Goal: Task Accomplishment & Management: Manage account settings

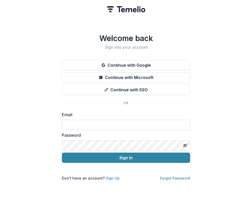
click at [84, 123] on input at bounding box center [126, 125] width 128 height 10
type input "**********"
click at [62, 153] on button "Sign In" at bounding box center [126, 158] width 128 height 10
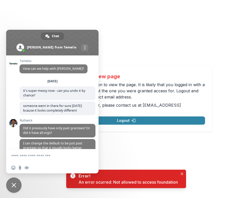
scroll to position [2104, 0]
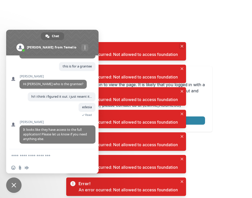
click at [181, 44] on button "Close" at bounding box center [182, 46] width 6 height 6
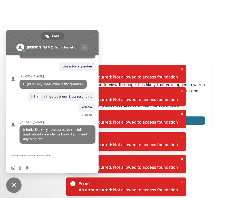
click at [194, 117] on button "Logout" at bounding box center [126, 121] width 157 height 8
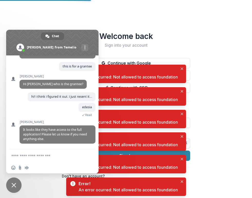
click at [185, 70] on div "Error! An error ocurred: Not allowed to access foundation" at bounding box center [126, 74] width 120 height 18
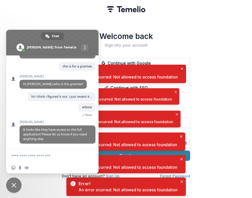
click at [183, 69] on icon "Close" at bounding box center [182, 69] width 3 height 3
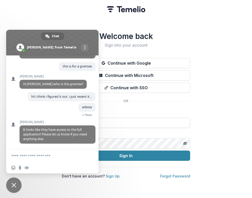
click at [150, 127] on input at bounding box center [126, 123] width 128 height 10
click at [89, 36] on span at bounding box center [52, 43] width 92 height 26
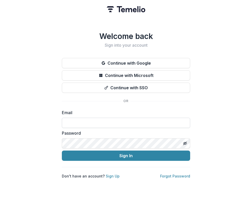
click at [117, 127] on input at bounding box center [126, 123] width 128 height 10
type input "**********"
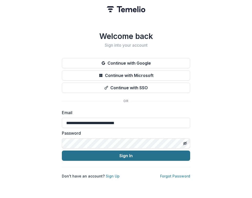
click at [119, 154] on button "Sign In" at bounding box center [126, 156] width 128 height 10
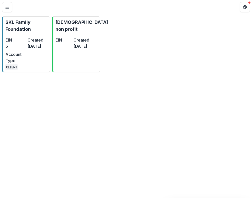
click at [119, 154] on div "SKL Family Foundation EIN 5 Created 2 months ago Account Type CLIENT kristen no…" at bounding box center [126, 106] width 252 height 184
click at [19, 21] on p "SKL Family Foundation" at bounding box center [26, 26] width 42 height 14
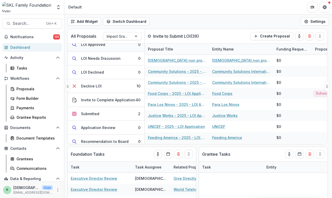
scroll to position [48, 0]
click at [95, 113] on div "Submitted" at bounding box center [90, 113] width 18 height 5
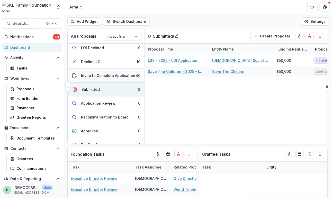
scroll to position [85, 0]
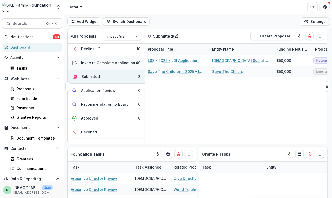
click at [96, 61] on div "Invite to Complete Application" at bounding box center [108, 62] width 54 height 5
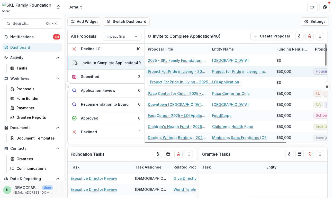
click at [184, 70] on link "Project For Pride in Living - 2025 - LOI Application" at bounding box center [177, 71] width 58 height 5
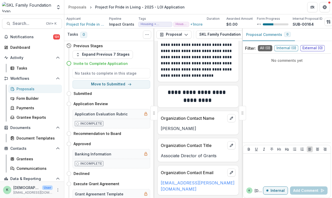
scroll to position [62, 0]
click at [22, 89] on div "Proposals" at bounding box center [36, 88] width 41 height 5
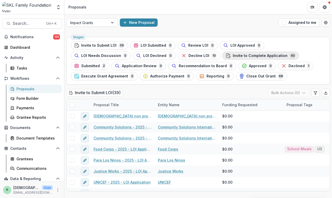
click at [232, 55] on span "Invite to Complete Application" at bounding box center [259, 56] width 55 height 4
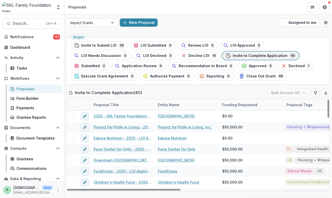
click at [67, 91] on h2 "Invite to Complete Application ( 40 )" at bounding box center [105, 92] width 78 height 7
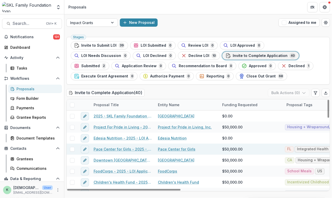
click at [121, 150] on link "Pace Center for Girls - 2025 - LOI Application" at bounding box center [123, 149] width 58 height 5
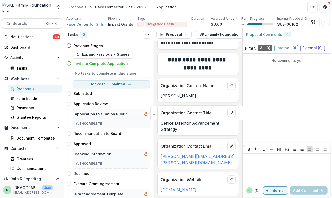
scroll to position [95, 0]
click at [95, 36] on div "Tasks 0 Show Cancelled Tasks" at bounding box center [109, 35] width 90 height 13
click at [21, 88] on div "Proposals" at bounding box center [36, 88] width 41 height 5
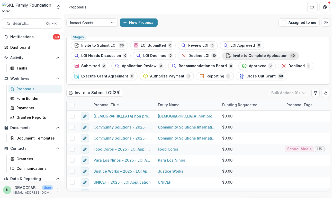
click at [232, 54] on span "Invite to Complete Application" at bounding box center [259, 56] width 55 height 4
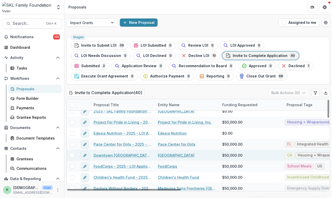
scroll to position [11, 0]
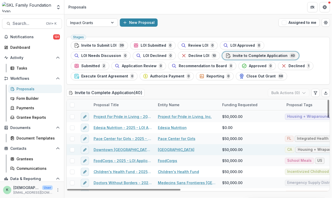
click at [134, 150] on link "Downtown [GEOGRAPHIC_DATA] - 2025 - LOI Application" at bounding box center [123, 149] width 58 height 5
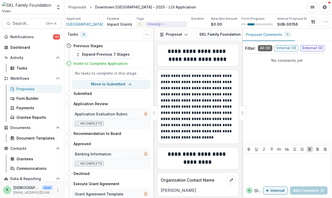
scroll to position [99, 0]
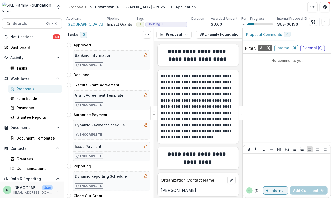
click at [80, 25] on span "[GEOGRAPHIC_DATA]" at bounding box center [84, 24] width 36 height 5
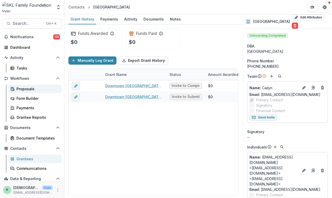
click at [27, 91] on div "Proposals" at bounding box center [36, 88] width 41 height 5
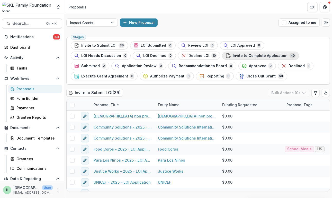
click at [232, 57] on span "Invite to Complete Application" at bounding box center [259, 56] width 55 height 4
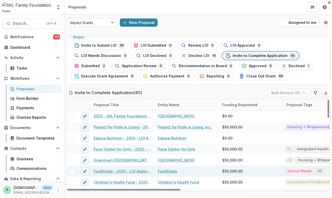
scroll to position [1, 0]
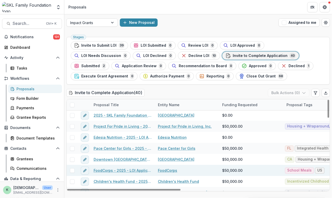
click at [139, 171] on link "FoodCorps - 2025 - LOI Application" at bounding box center [123, 170] width 58 height 5
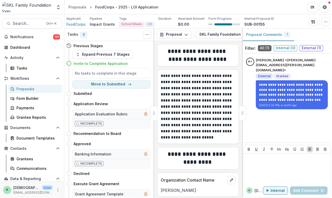
click at [30, 88] on div "Proposals" at bounding box center [36, 88] width 41 height 5
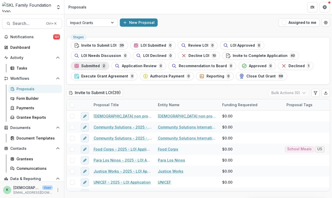
click at [106, 63] on div "Submitted 2" at bounding box center [90, 66] width 32 height 6
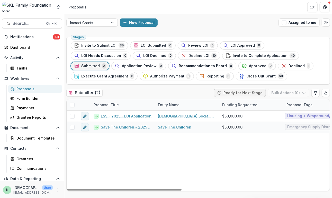
click at [30, 88] on div "Proposals" at bounding box center [36, 88] width 41 height 5
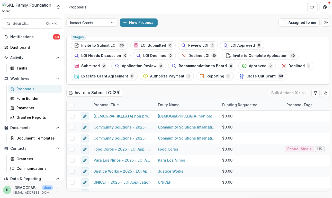
click at [66, 82] on div "Stages Invite to Submit LOI 39 LOI Submitted 0 Review LOI 0 LOI Approved 0 LOI …" at bounding box center [197, 61] width 263 height 48
click at [222, 52] on button "Invite to Complete Application 40" at bounding box center [260, 56] width 77 height 8
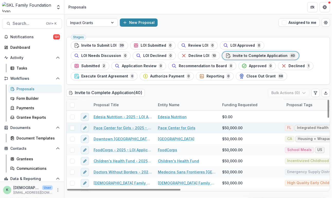
scroll to position [23, 0]
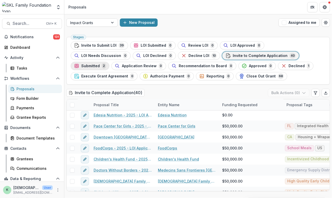
click at [78, 66] on icon "button" at bounding box center [77, 67] width 4 height 2
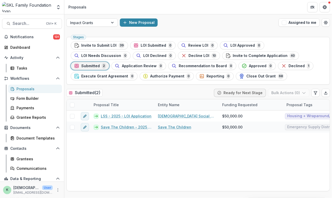
click at [21, 90] on div "Proposals" at bounding box center [36, 88] width 41 height 5
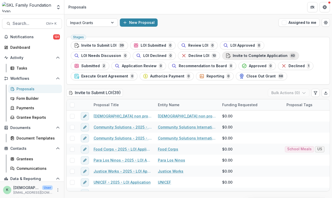
click at [232, 56] on span "Invite to Complete Application" at bounding box center [259, 56] width 55 height 4
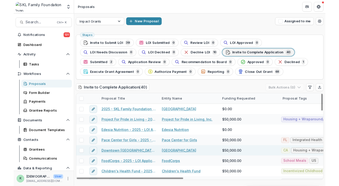
scroll to position [20, 0]
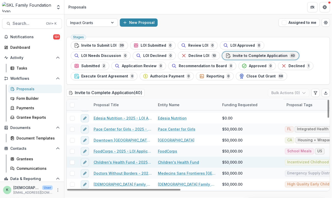
click at [121, 160] on link "Children's Health Fund - 2025 - LOI Application" at bounding box center [123, 162] width 58 height 5
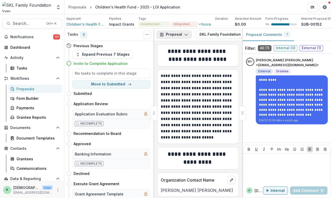
click at [182, 37] on button "Proposal" at bounding box center [173, 35] width 35 height 8
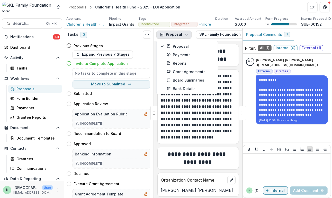
click at [182, 37] on button "Proposal" at bounding box center [173, 35] width 35 height 8
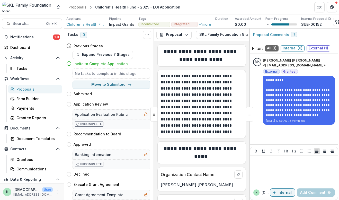
click at [252, 136] on div "**********" at bounding box center [294, 99] width 88 height 86
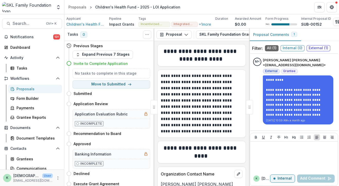
click at [252, 37] on div "Proposal Comments 1" at bounding box center [294, 35] width 90 height 13
click at [57, 6] on polyline "Open entity switcher" at bounding box center [58, 5] width 2 height 1
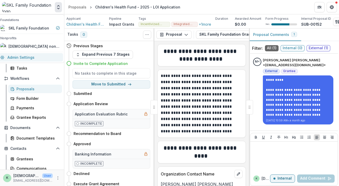
click at [16, 60] on link "Admin Settings" at bounding box center [30, 57] width 66 height 8
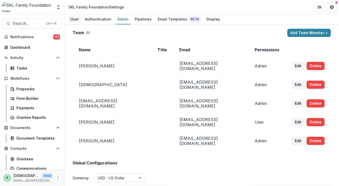
click at [74, 19] on div "User" at bounding box center [74, 18] width 12 height 7
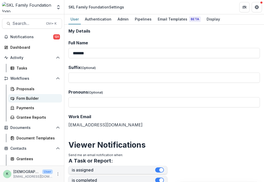
click at [34, 97] on div "Form Builder" at bounding box center [36, 98] width 41 height 5
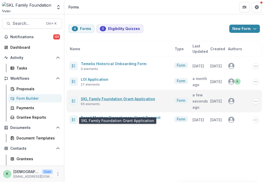
click at [135, 101] on link "SKL Family Foundation Grant Application" at bounding box center [118, 99] width 74 height 4
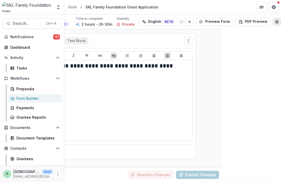
scroll to position [0, 53]
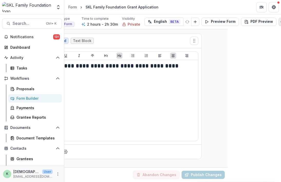
click at [252, 23] on icon "Edit Form Settings" at bounding box center [283, 22] width 4 height 4
select select "*******"
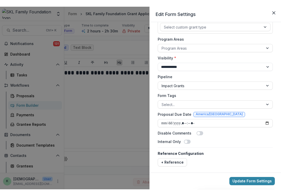
scroll to position [78, 0]
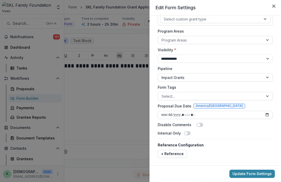
click at [118, 123] on div "**********" at bounding box center [140, 91] width 281 height 182
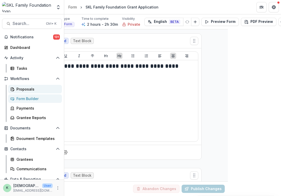
click at [27, 90] on div "Proposals" at bounding box center [36, 88] width 41 height 5
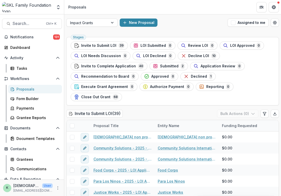
drag, startPoint x: 27, startPoint y: 90, endPoint x: 118, endPoint y: 63, distance: 95.2
click at [118, 63] on div "Invite to Complete Application 40" at bounding box center [109, 66] width 70 height 6
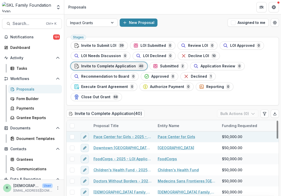
scroll to position [36, 0]
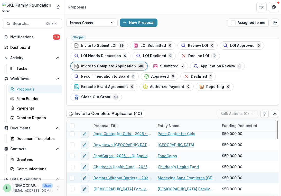
click at [129, 179] on link "Doctors Without Borders - 2025 - LOI Application" at bounding box center [123, 177] width 58 height 5
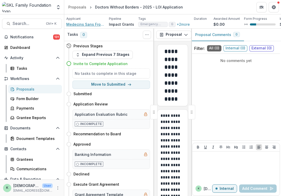
click at [78, 22] on span "Medecins Sans Frontieres [GEOGRAPHIC_DATA]" at bounding box center [85, 24] width 39 height 5
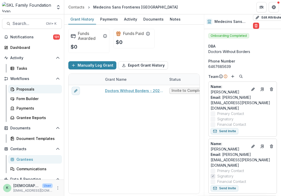
click at [21, 91] on div "Proposals" at bounding box center [36, 88] width 41 height 5
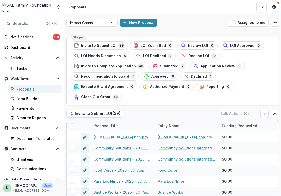
click at [122, 71] on ul "Stages Invite to Submit LOI 39 LOI Submitted 0 Review LOI 0 LOI Approved 0 LOI …" at bounding box center [173, 71] width 204 height 60
click at [116, 64] on span "Invite to Complete Application" at bounding box center [108, 66] width 55 height 4
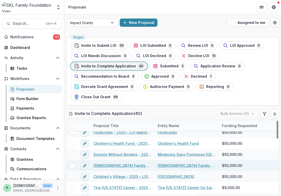
scroll to position [65, 0]
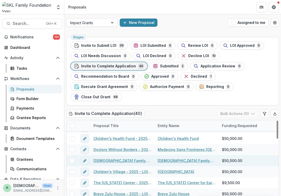
click at [128, 160] on link "[DEMOGRAPHIC_DATA] Family Center Service of [GEOGRAPHIC_DATA] - 2025 - LOI Appl…" at bounding box center [123, 160] width 58 height 5
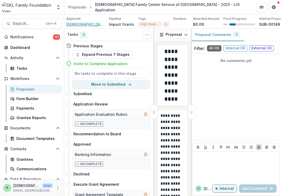
click at [89, 25] on span "[DEMOGRAPHIC_DATA] Family Center Service of [GEOGRAPHIC_DATA]" at bounding box center [85, 24] width 39 height 5
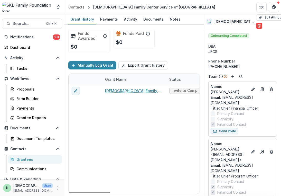
click at [85, 123] on div "Jewish Family Center Service of Minneapolis - 2025 - LOI Application Invite to …" at bounding box center [278, 139] width 419 height 108
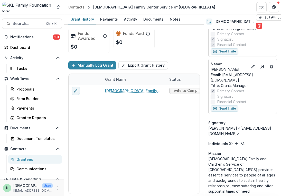
scroll to position [99, 0]
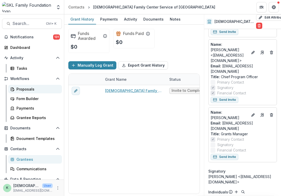
click at [27, 92] on link "Proposals" at bounding box center [35, 89] width 54 height 8
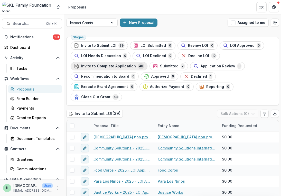
click at [89, 62] on button "Invite to Complete Application 40" at bounding box center [109, 66] width 77 height 8
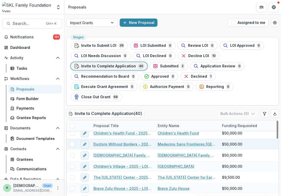
scroll to position [67, 0]
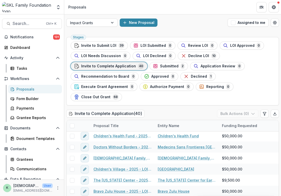
click at [23, 90] on div "Proposals" at bounding box center [36, 88] width 41 height 5
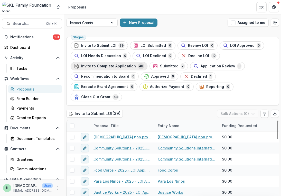
click at [104, 67] on span "Invite to Complete Application" at bounding box center [108, 66] width 55 height 4
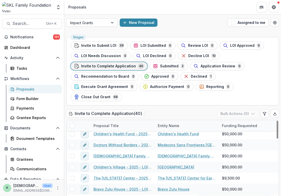
scroll to position [70, 0]
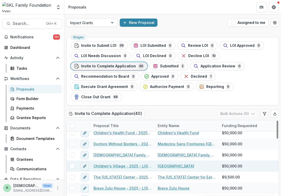
click at [134, 164] on link "Children's Village - 2025 - LOI Application" at bounding box center [123, 165] width 58 height 5
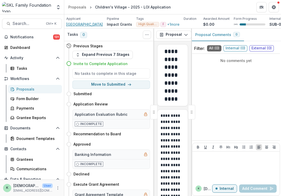
click at [90, 24] on span "[GEOGRAPHIC_DATA]" at bounding box center [84, 24] width 36 height 5
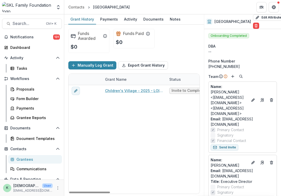
click at [85, 129] on div "Children's Village - 2025 - LOI Application Invite to Complete Application $0 $…" at bounding box center [278, 139] width 419 height 108
click at [22, 159] on div "Grantees" at bounding box center [36, 158] width 41 height 5
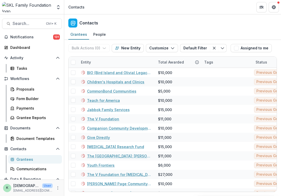
click at [20, 157] on div "Grantees" at bounding box center [36, 158] width 41 height 5
click at [23, 89] on div "Proposals" at bounding box center [36, 88] width 41 height 5
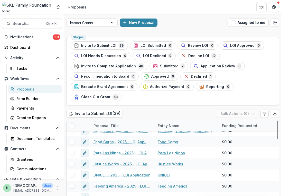
scroll to position [29, 0]
click at [118, 63] on div "Invite to Complete Application 40" at bounding box center [109, 66] width 70 height 6
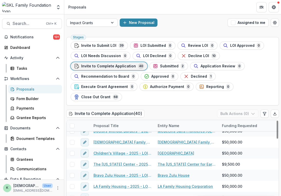
scroll to position [83, 0]
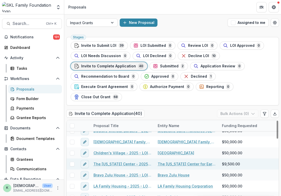
click at [129, 163] on link "The [US_STATE] Center - 2025 - LOI Application" at bounding box center [123, 163] width 58 height 5
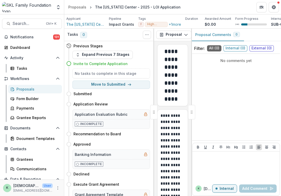
click at [26, 88] on div "Proposals" at bounding box center [36, 88] width 41 height 5
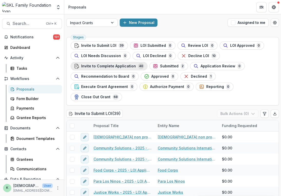
click at [116, 69] on button "Invite to Complete Application 40" at bounding box center [109, 66] width 77 height 8
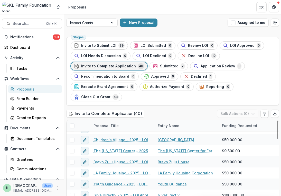
scroll to position [96, 0]
click at [89, 119] on div "Invite to Complete Application ( 40 ) Bulk Actions ( 0 )" at bounding box center [172, 114] width 213 height 10
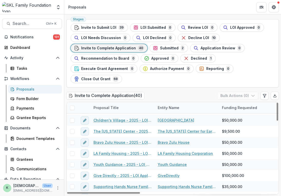
scroll to position [106, 0]
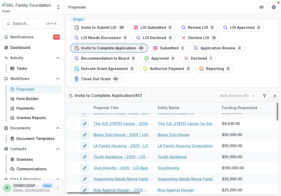
click at [77, 99] on div "Invite to Complete Application ( 40 ) Bulk Actions ( 0 )" at bounding box center [172, 96] width 213 height 10
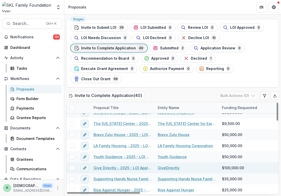
click at [115, 165] on link "Give Directly - 2025 - LOI Application" at bounding box center [123, 167] width 58 height 5
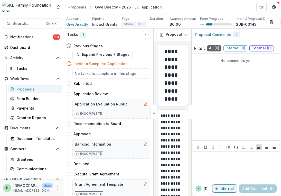
click at [74, 24] on span "GiveDirectly" at bounding box center [77, 24] width 22 height 5
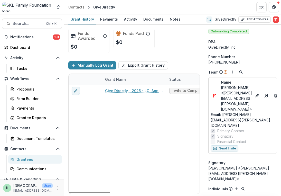
click at [92, 133] on div "Give Directly - 2025 - LOI Application Invite to Complete Application $0 $0 $0 …" at bounding box center [278, 139] width 419 height 108
click at [26, 157] on div "Grantees" at bounding box center [36, 158] width 41 height 5
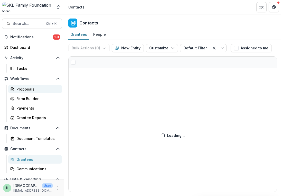
click at [15, 89] on link "Proposals" at bounding box center [35, 89] width 54 height 8
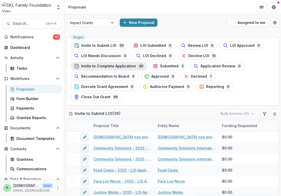
click at [101, 68] on span "Invite to Complete Application" at bounding box center [108, 66] width 55 height 4
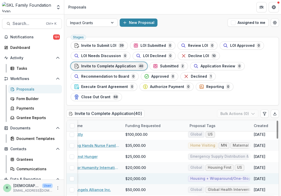
scroll to position [157, 0]
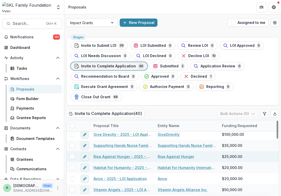
click at [127, 156] on link "Rise Against Hunger - 2025 - LOI Application" at bounding box center [123, 156] width 58 height 5
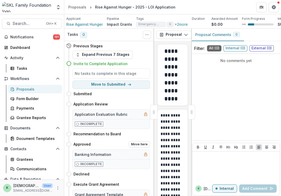
click at [121, 169] on div "Incomplete" at bounding box center [111, 164] width 77 height 10
click at [27, 89] on div "Proposals" at bounding box center [36, 88] width 41 height 5
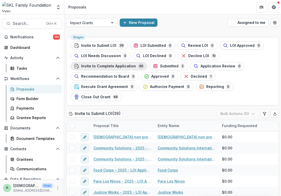
click at [105, 68] on div "Invite to Complete Application 40" at bounding box center [109, 66] width 70 height 6
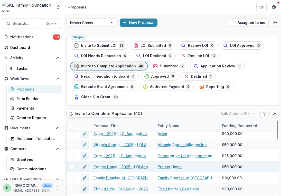
scroll to position [202, 0]
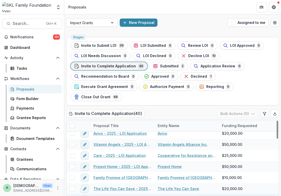
click at [119, 195] on div "Edesia - 2025 - LOI Application" at bounding box center [122, 199] width 64 height 11
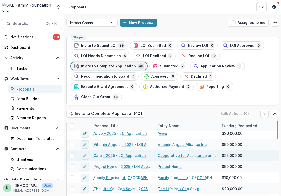
click at [135, 155] on link "Care - 2025 - LOI Application" at bounding box center [120, 155] width 52 height 5
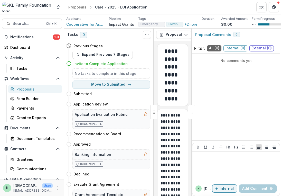
click at [82, 24] on span "Cooperative for Assistance and Relief Everywhere, Inc." at bounding box center [85, 24] width 39 height 5
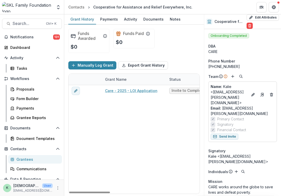
click at [129, 184] on div "Care - 2025 - LOI Application Invite to Complete Application $0 $0 $0 -- --" at bounding box center [278, 139] width 419 height 108
click at [22, 159] on div "Grantees" at bounding box center [36, 158] width 41 height 5
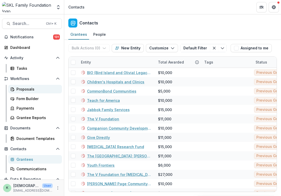
click at [29, 90] on div "Proposals" at bounding box center [36, 88] width 41 height 5
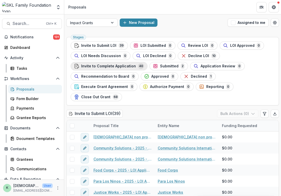
click at [102, 68] on div "Invite to Complete Application 40" at bounding box center [109, 66] width 70 height 6
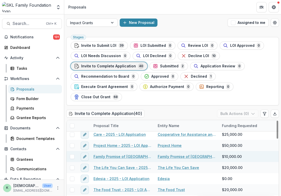
scroll to position [224, 0]
click at [133, 155] on link "Family Promise of [GEOGRAPHIC_DATA] - 2025 - LOI Application" at bounding box center [123, 155] width 58 height 5
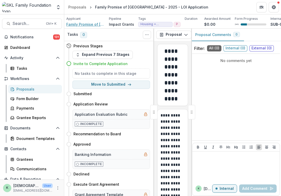
click at [78, 25] on span "Family Promise of [GEOGRAPHIC_DATA]" at bounding box center [85, 24] width 39 height 5
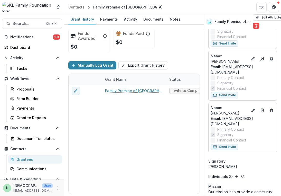
scroll to position [183, 0]
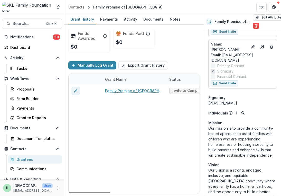
click at [95, 181] on div "Family Promise of [GEOGRAPHIC_DATA] - 2025 - LOI Application Invite to Complete…" at bounding box center [278, 139] width 419 height 108
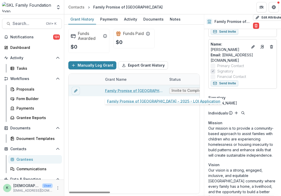
click at [146, 90] on link "Family Promise of [GEOGRAPHIC_DATA] - 2025 - LOI Application" at bounding box center [134, 90] width 58 height 5
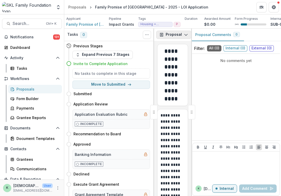
click at [179, 36] on button "Proposal" at bounding box center [173, 35] width 35 height 8
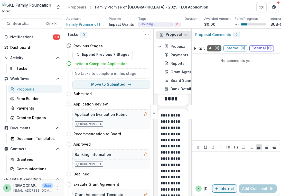
click at [82, 24] on span "Family Promise of [GEOGRAPHIC_DATA]" at bounding box center [85, 24] width 39 height 5
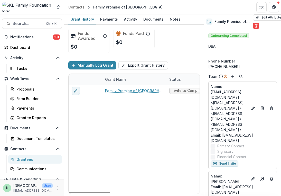
click at [115, 147] on div "Family Promise of [GEOGRAPHIC_DATA] - 2025 - LOI Application Invite to Complete…" at bounding box center [278, 139] width 419 height 108
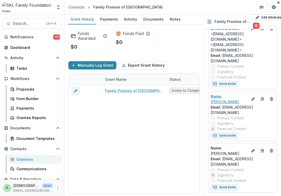
scroll to position [116, 0]
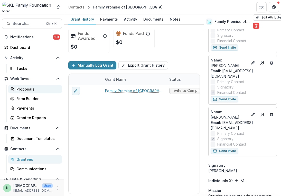
click at [34, 90] on div "Proposals" at bounding box center [36, 88] width 41 height 5
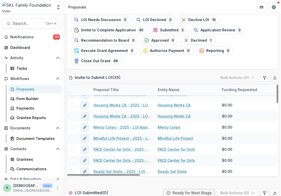
scroll to position [135, 0]
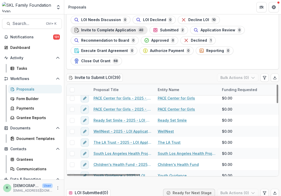
click at [120, 31] on span "Invite to Complete Application" at bounding box center [108, 30] width 55 height 4
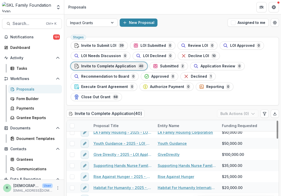
scroll to position [165, 0]
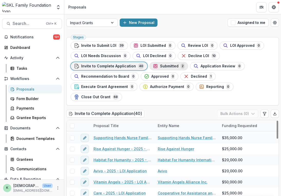
click at [157, 67] on div "Submitted 2" at bounding box center [169, 66] width 32 height 6
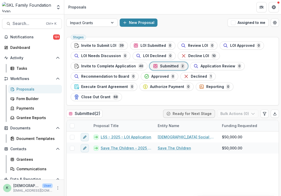
click at [23, 91] on div "Proposals" at bounding box center [36, 88] width 41 height 5
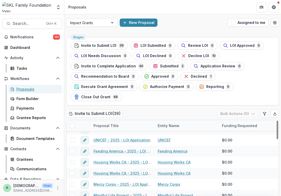
scroll to position [127, 0]
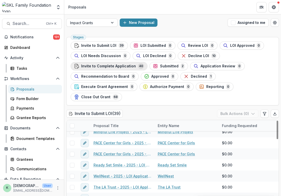
click at [100, 66] on span "Invite to Complete Application" at bounding box center [108, 66] width 55 height 4
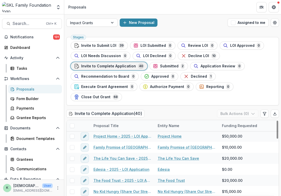
scroll to position [235, 0]
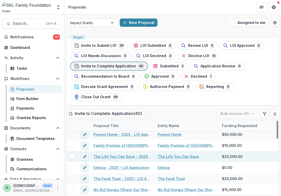
click at [133, 155] on link "The Life You Can Save - 2025 - LOI Application" at bounding box center [123, 156] width 58 height 5
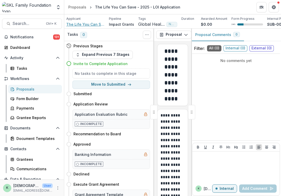
click at [89, 23] on span "The Life You Can Save" at bounding box center [85, 24] width 39 height 5
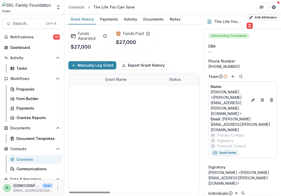
click at [167, 85] on div "The Life You Can Save - 2025 - LOI Application Invite to Complete Application $…" at bounding box center [134, 85] width 131 height 0
click at [32, 158] on div "Grantees" at bounding box center [36, 158] width 41 height 5
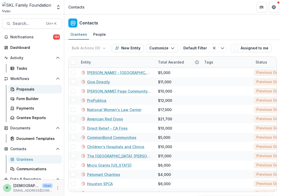
click at [23, 91] on div "Proposals" at bounding box center [36, 88] width 41 height 5
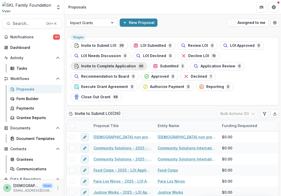
click at [121, 67] on span "Invite to Complete Application" at bounding box center [108, 66] width 55 height 4
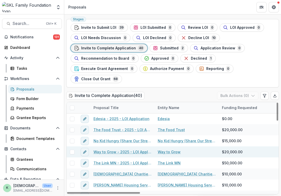
scroll to position [266, 0]
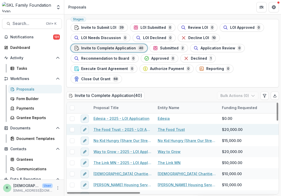
click at [126, 129] on link "The Food Trust - 2025 - LOI Application" at bounding box center [123, 129] width 58 height 5
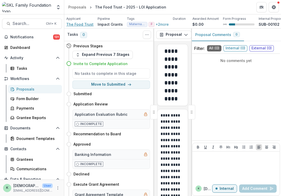
click at [78, 24] on span "The Food Trust" at bounding box center [79, 24] width 27 height 5
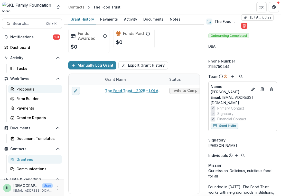
click at [22, 90] on div "Proposals" at bounding box center [36, 88] width 41 height 5
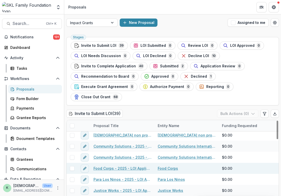
scroll to position [2, 0]
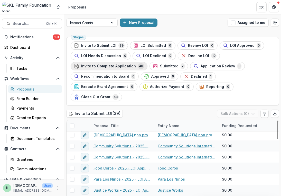
click at [108, 63] on div "Invite to Complete Application 40" at bounding box center [109, 66] width 70 height 6
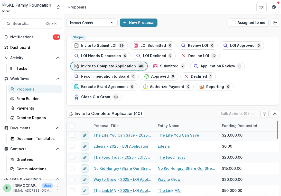
scroll to position [257, 0]
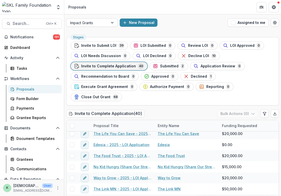
click at [22, 90] on div "Proposals" at bounding box center [36, 88] width 41 height 5
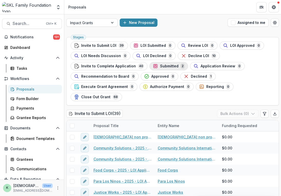
click at [166, 68] on span "Submitted" at bounding box center [169, 66] width 18 height 4
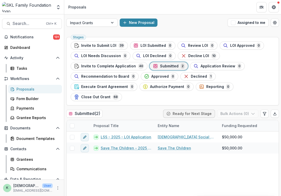
click at [26, 89] on div "Proposals" at bounding box center [36, 88] width 41 height 5
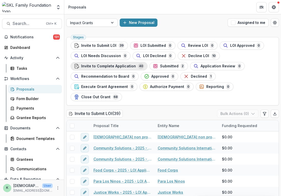
click at [97, 66] on span "Invite to Complete Application" at bounding box center [108, 66] width 55 height 4
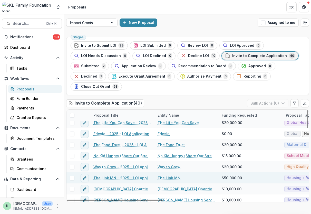
scroll to position [259, 0]
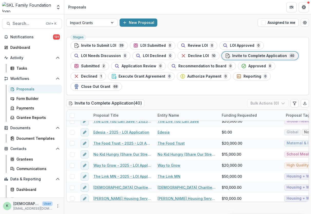
click at [178, 22] on div "New Proposal" at bounding box center [188, 22] width 136 height 8
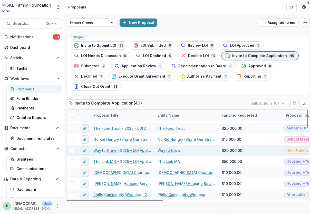
scroll to position [278, 0]
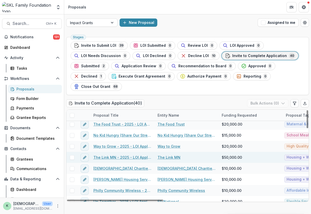
click at [133, 155] on link "The Link MN - 2025 - LOI Application" at bounding box center [123, 157] width 58 height 5
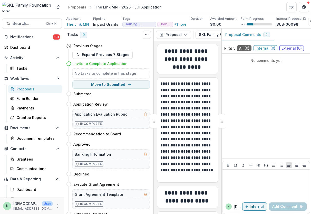
click at [79, 22] on span "The Link MN" at bounding box center [77, 24] width 23 height 5
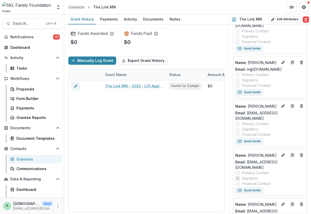
scroll to position [231, 0]
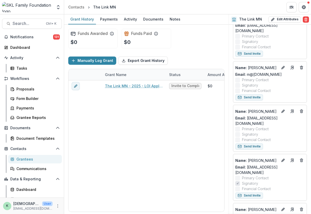
click at [25, 157] on div "Grantees" at bounding box center [36, 158] width 41 height 5
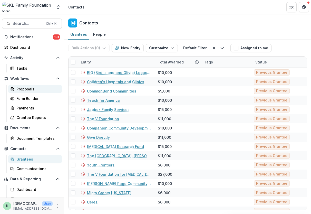
click at [32, 88] on div "Proposals" at bounding box center [36, 88] width 41 height 5
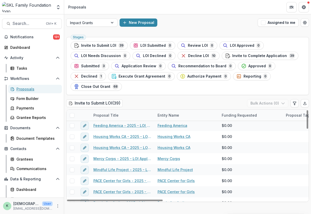
scroll to position [129, 0]
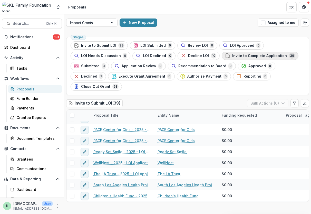
click at [237, 56] on span "Invite to Complete Application" at bounding box center [259, 56] width 55 height 4
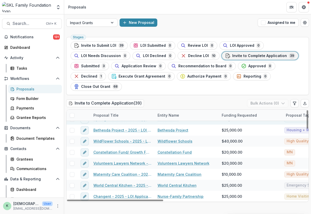
scroll to position [350, 0]
click at [236, 5] on header "Proposals" at bounding box center [187, 7] width 247 height 14
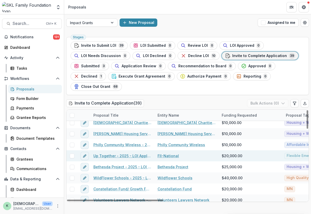
scroll to position [316, 0]
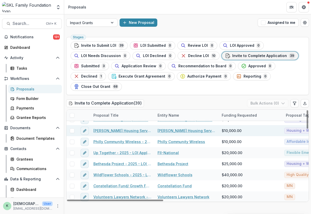
click at [110, 130] on link "[PERSON_NAME] Housing Services - 2025 - LOI Application" at bounding box center [123, 130] width 58 height 5
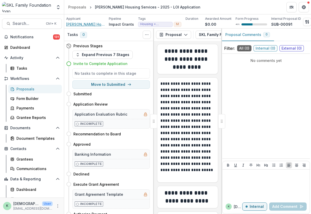
click at [88, 24] on span "[PERSON_NAME] Housing Services, Inc." at bounding box center [85, 24] width 39 height 5
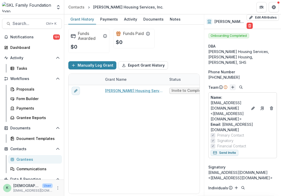
click at [231, 85] on icon "Add" at bounding box center [233, 87] width 4 height 4
type input "**********"
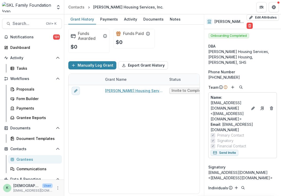
scroll to position [89, 0]
drag, startPoint x: 172, startPoint y: 86, endPoint x: 61, endPoint y: 51, distance: 116.2
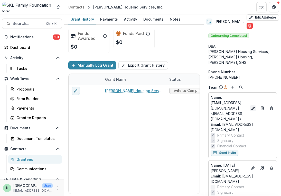
click at [255, 106] on icon "Edit" at bounding box center [253, 108] width 4 height 4
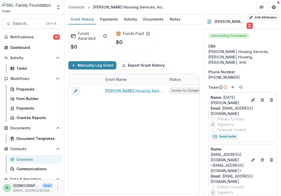
click at [252, 98] on icon "Edit" at bounding box center [253, 100] width 4 height 4
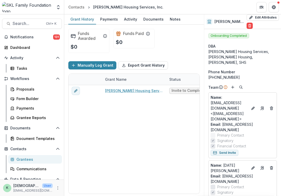
click at [38, 158] on div "Grantees" at bounding box center [36, 158] width 41 height 5
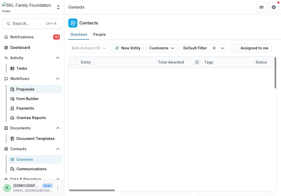
click at [25, 89] on div "Proposals" at bounding box center [36, 88] width 41 height 5
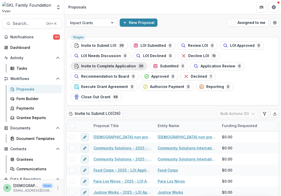
click at [90, 66] on span "Invite to Complete Application" at bounding box center [108, 66] width 55 height 4
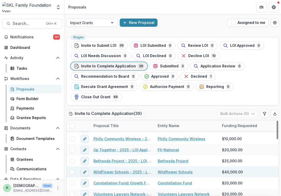
scroll to position [350, 0]
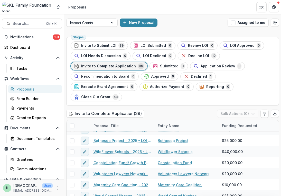
click at [248, 81] on ul "Stages Invite to Submit LOI 39 LOI Submitted 0 Review LOI 0 LOI Approved 0 LOI …" at bounding box center [173, 71] width 204 height 60
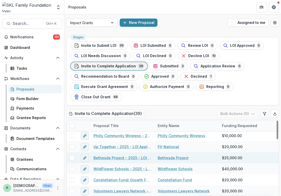
scroll to position [322, 0]
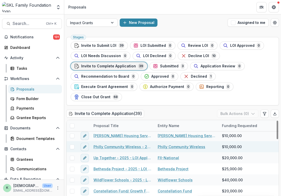
click at [115, 147] on link "Philly Community Wireless - 2025 - LOI Application" at bounding box center [123, 146] width 58 height 5
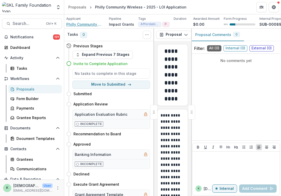
click at [79, 22] on span "Philly Community Wireless" at bounding box center [85, 24] width 39 height 5
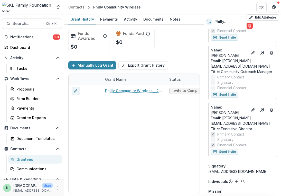
scroll to position [93, 0]
click at [27, 89] on div "Proposals" at bounding box center [36, 88] width 41 height 5
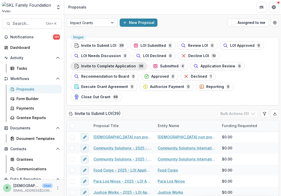
click at [104, 64] on span "Invite to Complete Application" at bounding box center [108, 66] width 55 height 4
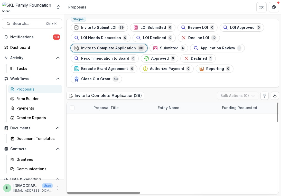
scroll to position [312, 0]
click at [128, 8] on header "Proposals" at bounding box center [172, 7] width 217 height 14
click at [100, 48] on span "Invite to Complete Application" at bounding box center [108, 48] width 55 height 4
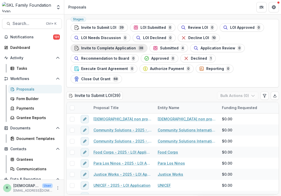
click at [115, 48] on span "Invite to Complete Application" at bounding box center [108, 48] width 55 height 4
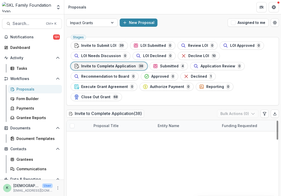
scroll to position [339, 0]
click at [209, 16] on div "Impact Grants New Proposal Assigned to me" at bounding box center [172, 22] width 217 height 16
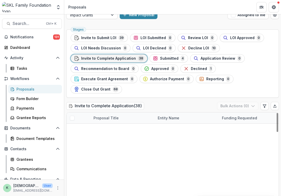
scroll to position [18, 0]
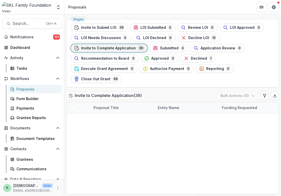
click at [260, 70] on ul "Stages Invite to Submit LOI 39 LOI Submitted 0 Review LOI 0 LOI Approved 0 LOI …" at bounding box center [173, 53] width 204 height 60
click at [91, 46] on span "Invite to Complete Application" at bounding box center [108, 48] width 55 height 4
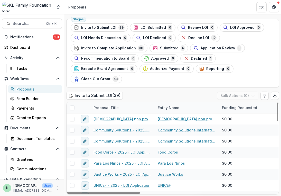
scroll to position [7, 0]
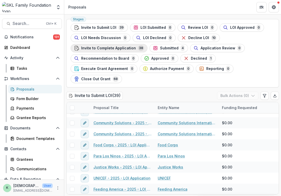
click at [99, 51] on button "Invite to Complete Application 38" at bounding box center [109, 48] width 77 height 8
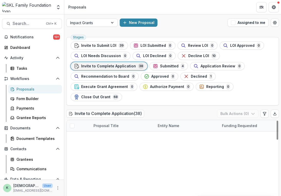
scroll to position [18, 0]
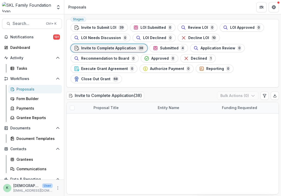
click at [251, 75] on ul "Stages Invite to Submit LOI 39 LOI Submitted 0 Review LOI 0 LOI Approved 0 LOI …" at bounding box center [173, 53] width 204 height 60
click at [254, 69] on ul "Stages Invite to Submit LOI 39 LOI Submitted 0 Review LOI 0 LOI Approved 0 LOI …" at bounding box center [173, 53] width 204 height 60
